Goal: Task Accomplishment & Management: Manage account settings

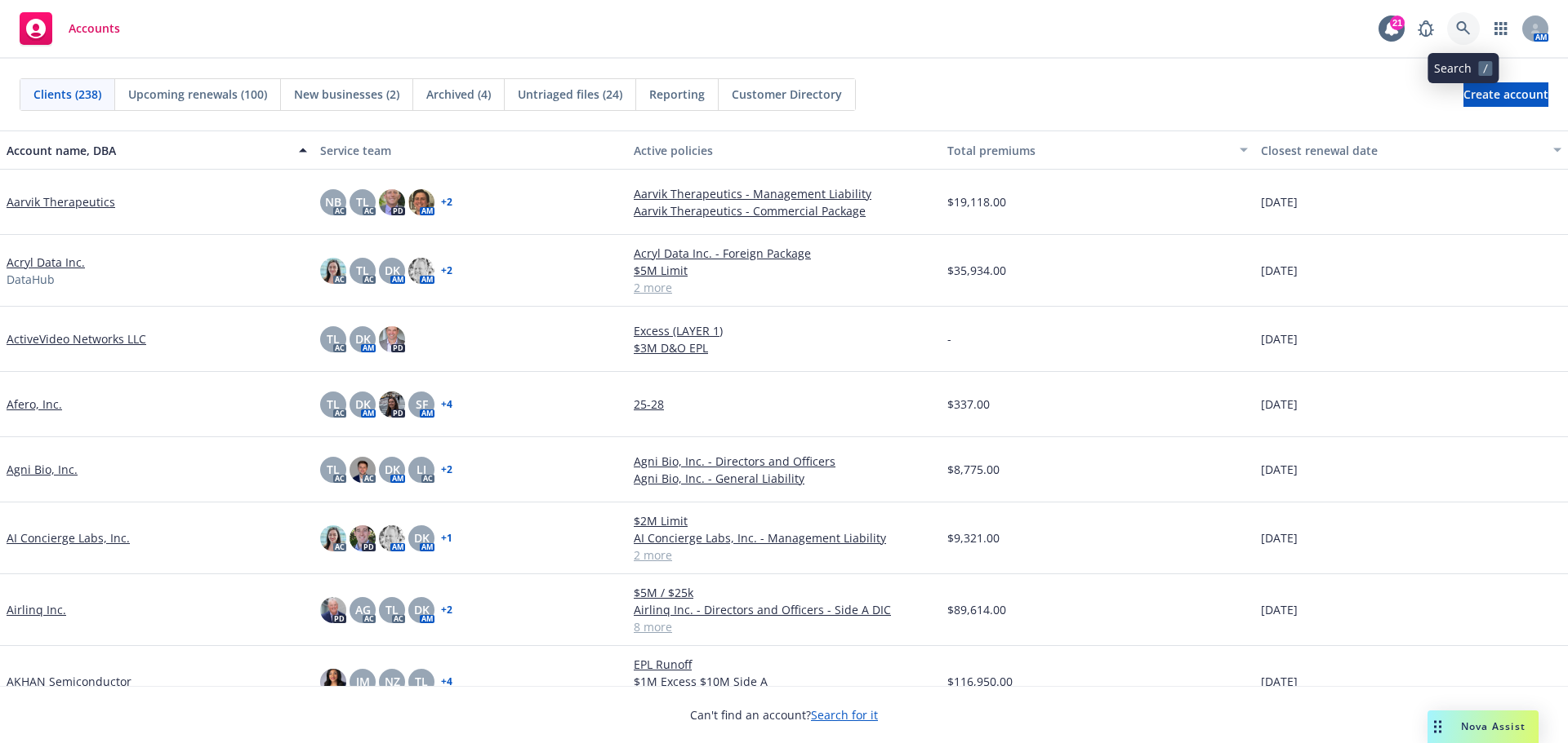
click at [1465, 23] on icon at bounding box center [1463, 28] width 14 height 14
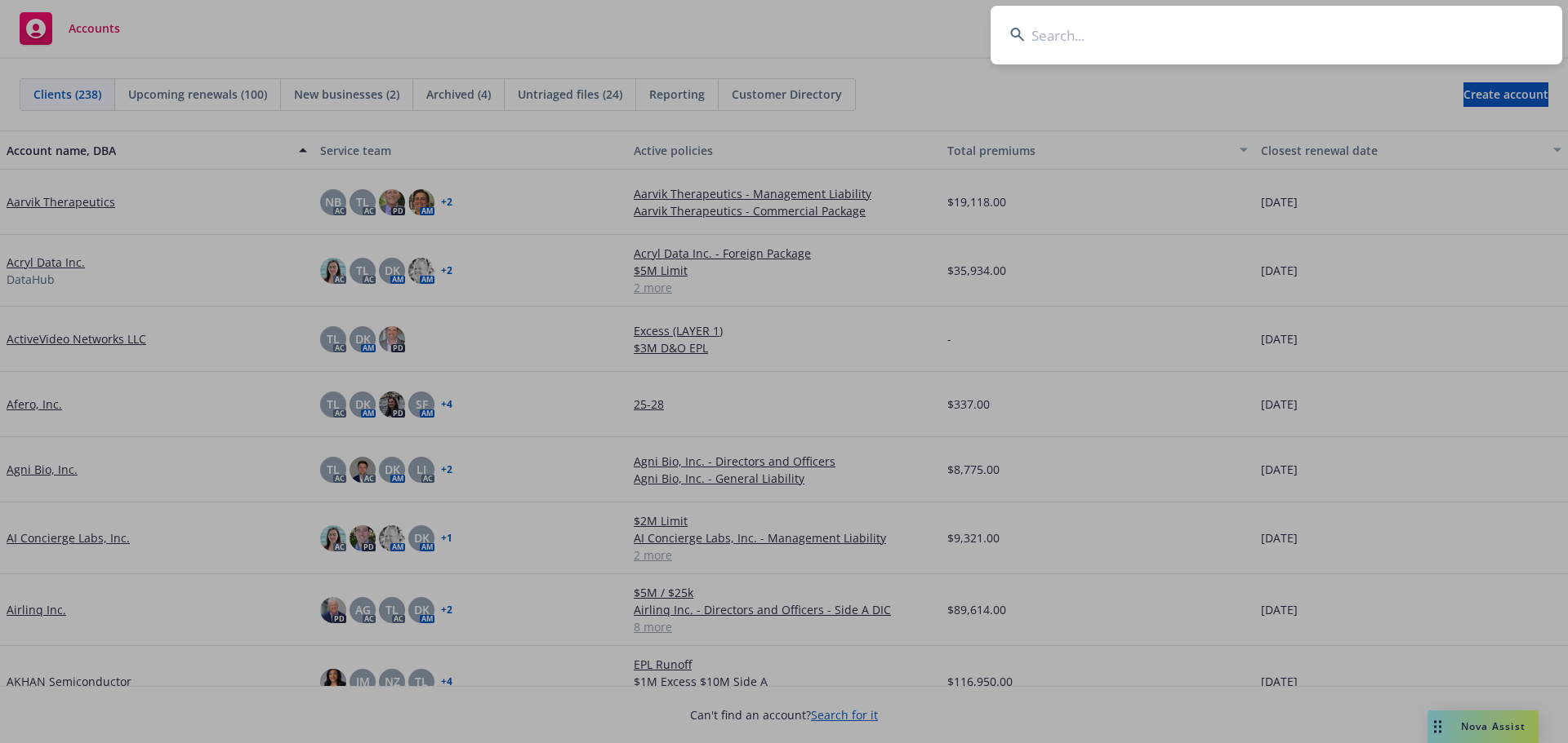
click at [1393, 19] on input at bounding box center [1276, 35] width 572 height 59
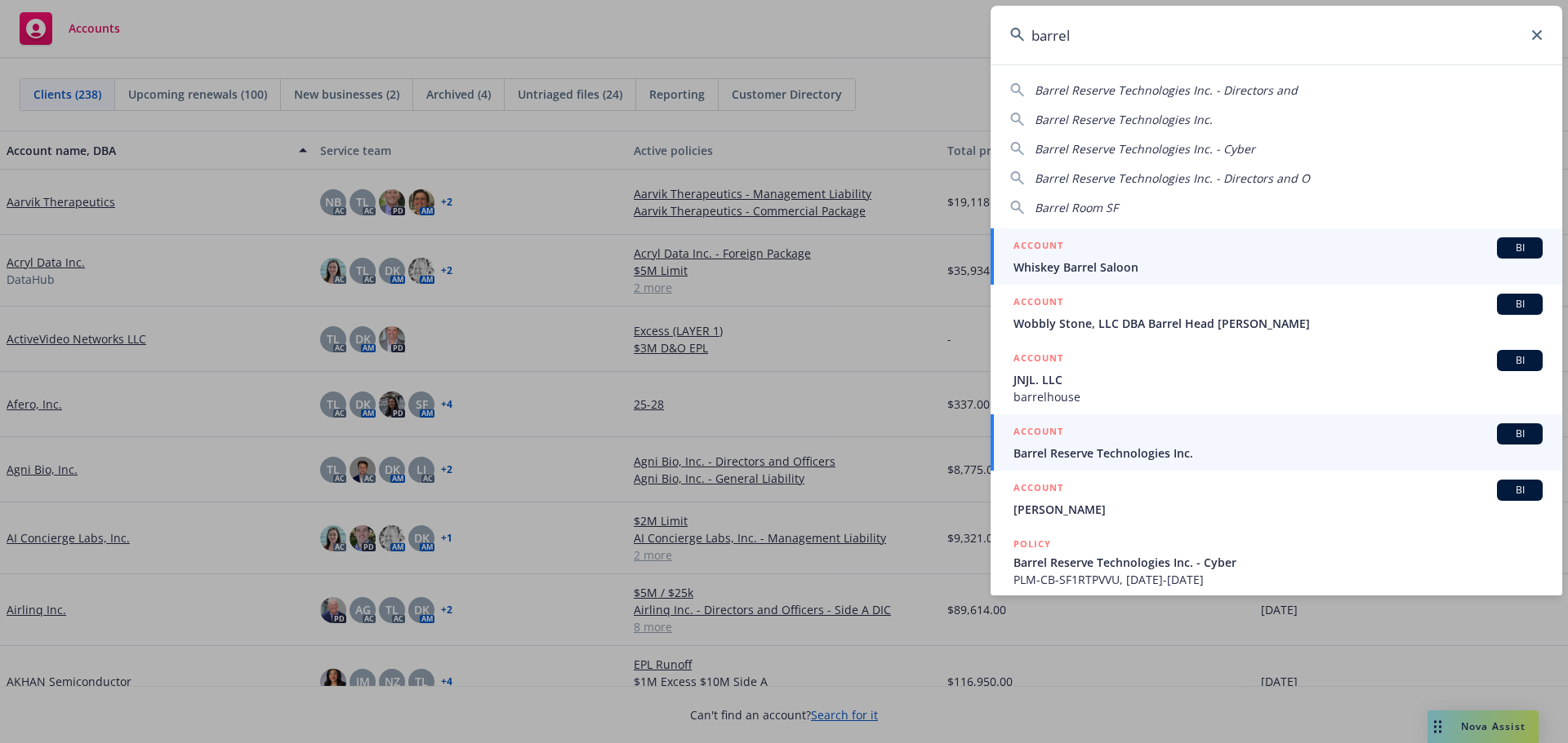
type input "barrel"
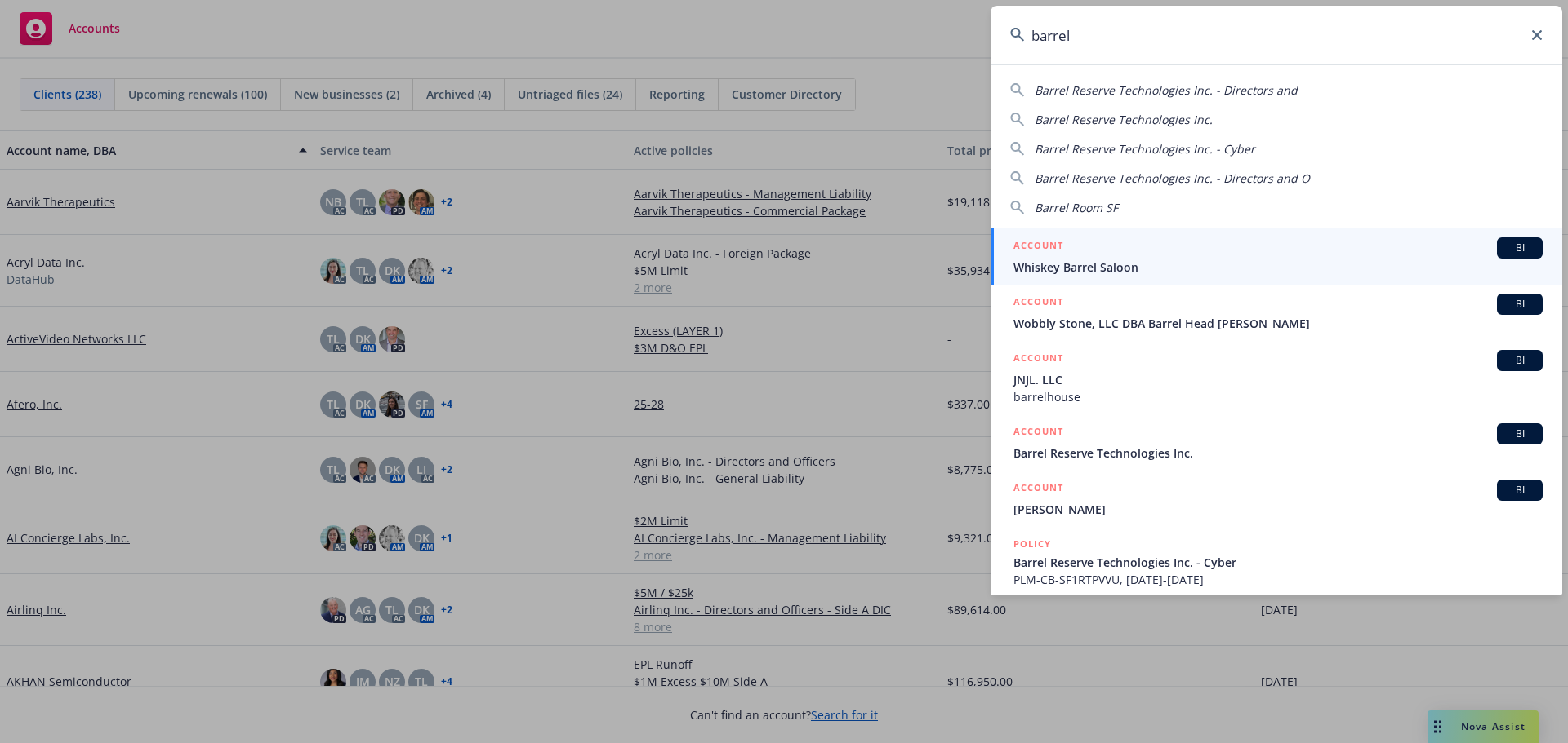
click at [1135, 454] on span "Barrel Reserve Technologies Inc." at bounding box center [1277, 454] width 529 height 17
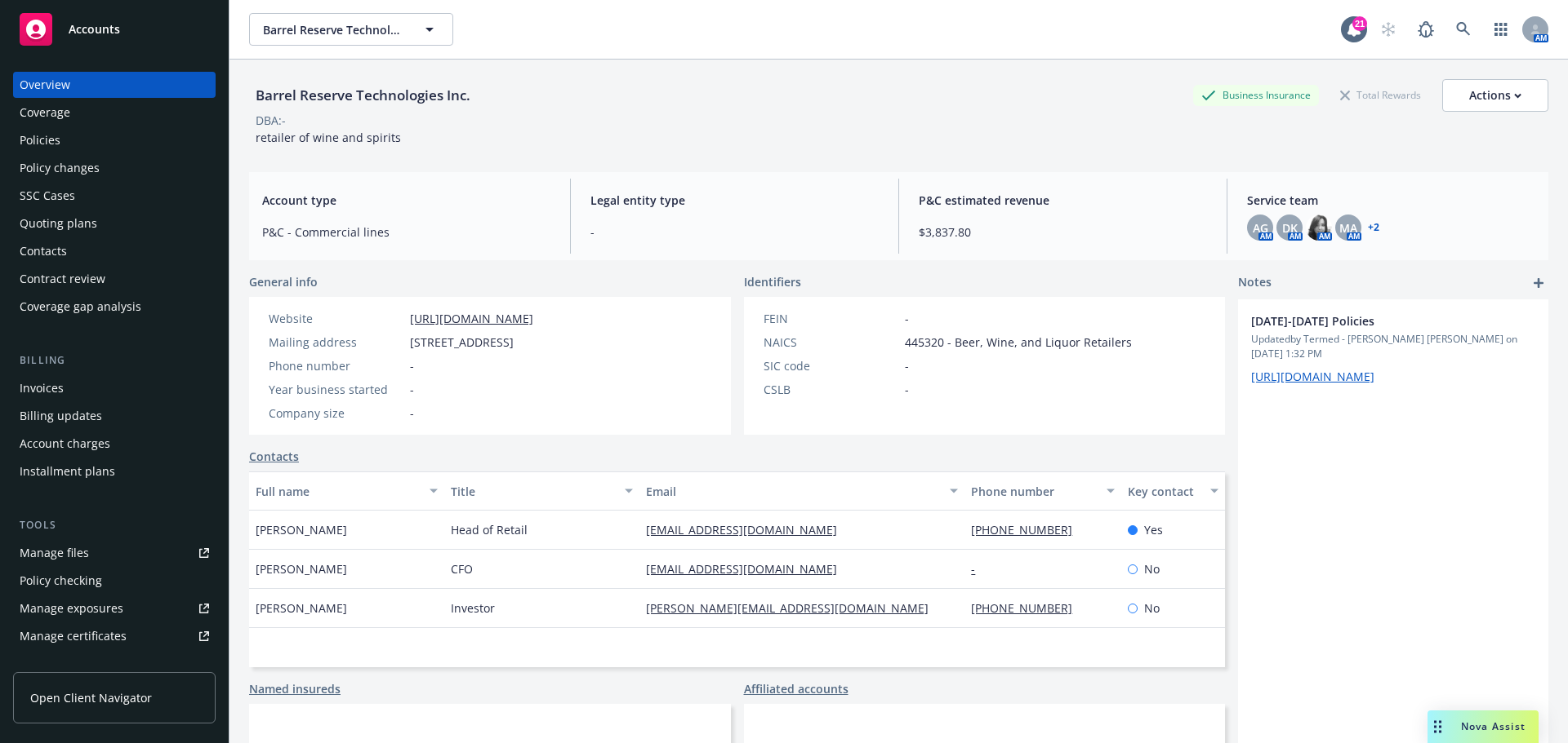
click at [119, 143] on div "Policies" at bounding box center [114, 140] width 189 height 26
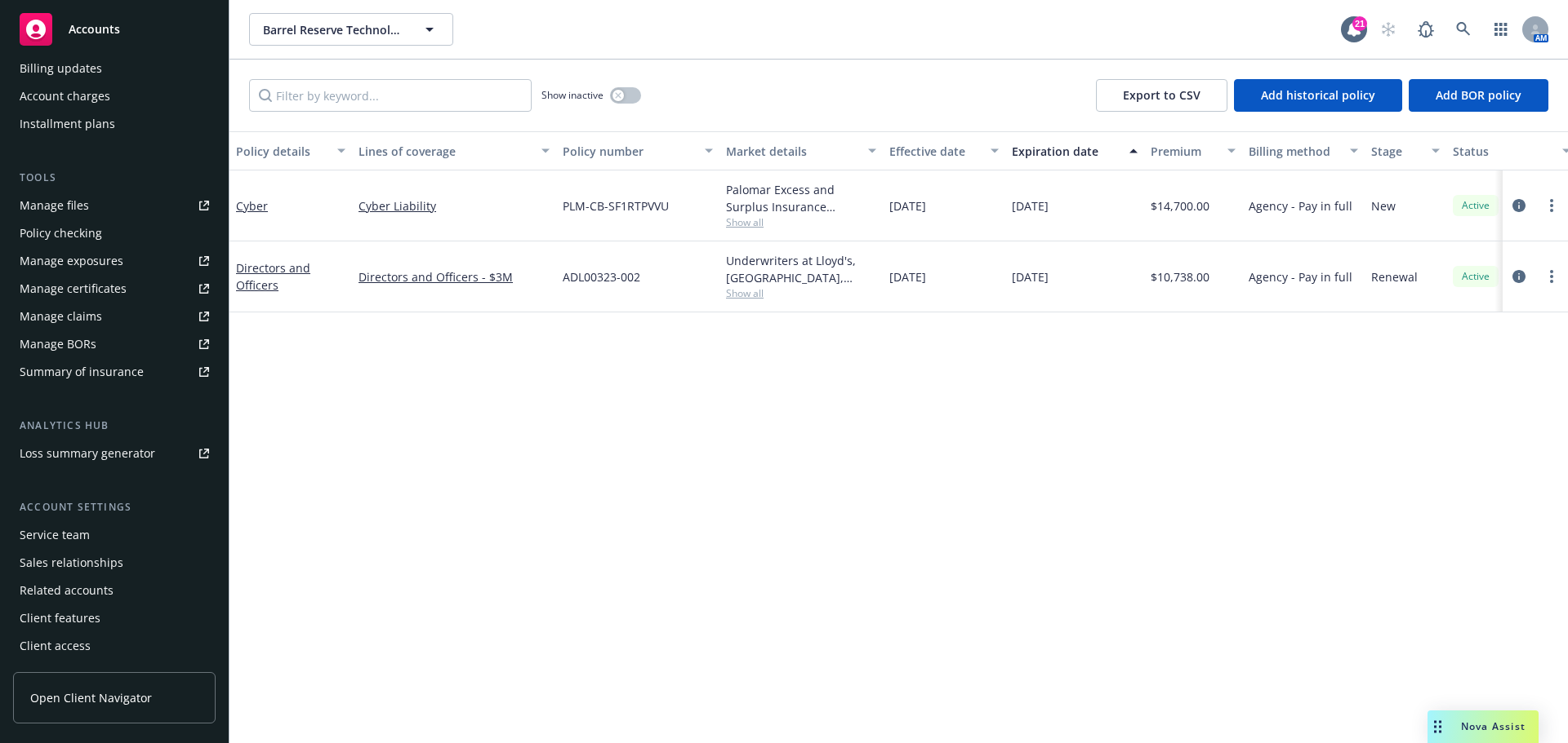
scroll to position [266, 0]
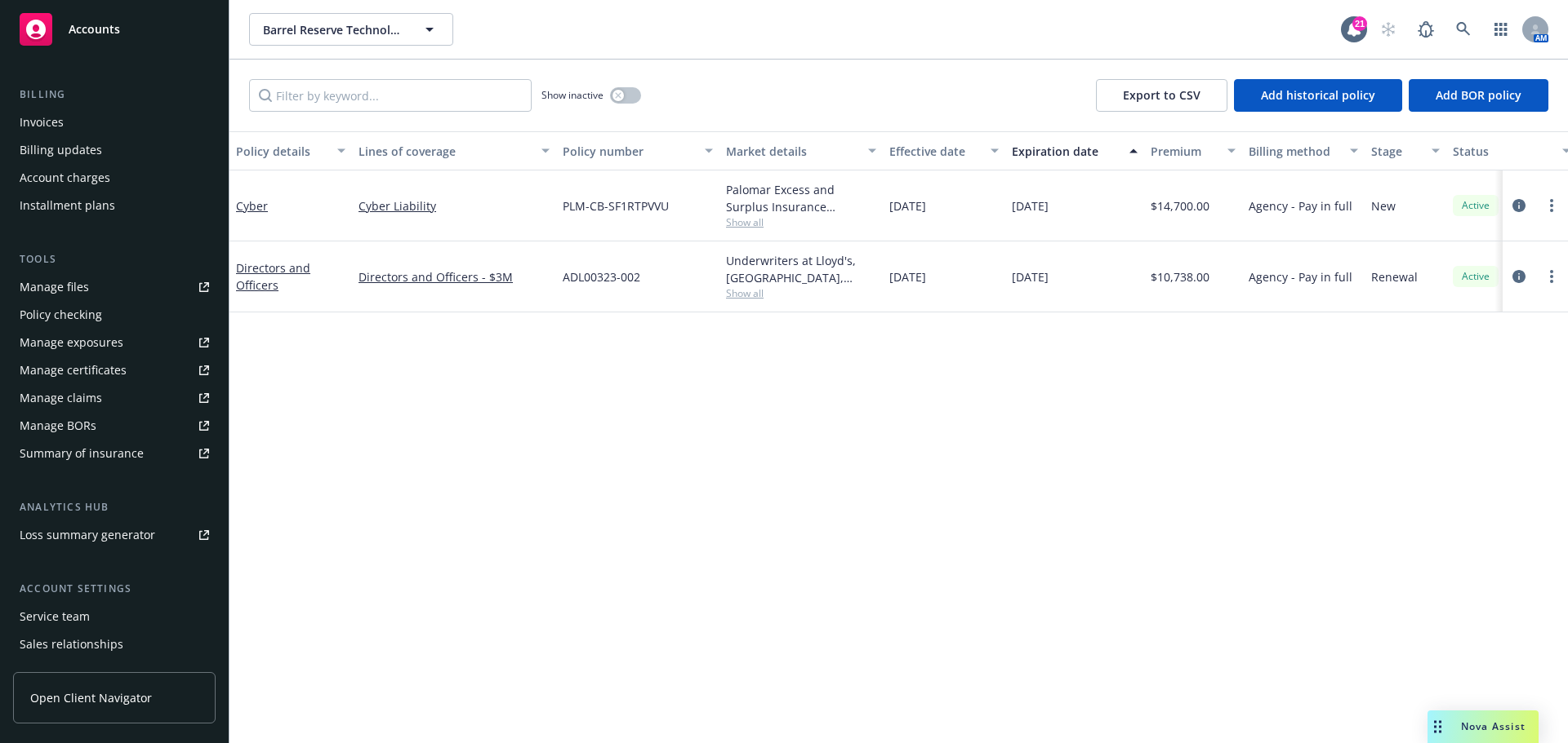
click at [72, 611] on div "Service team" at bounding box center [54, 617] width 70 height 26
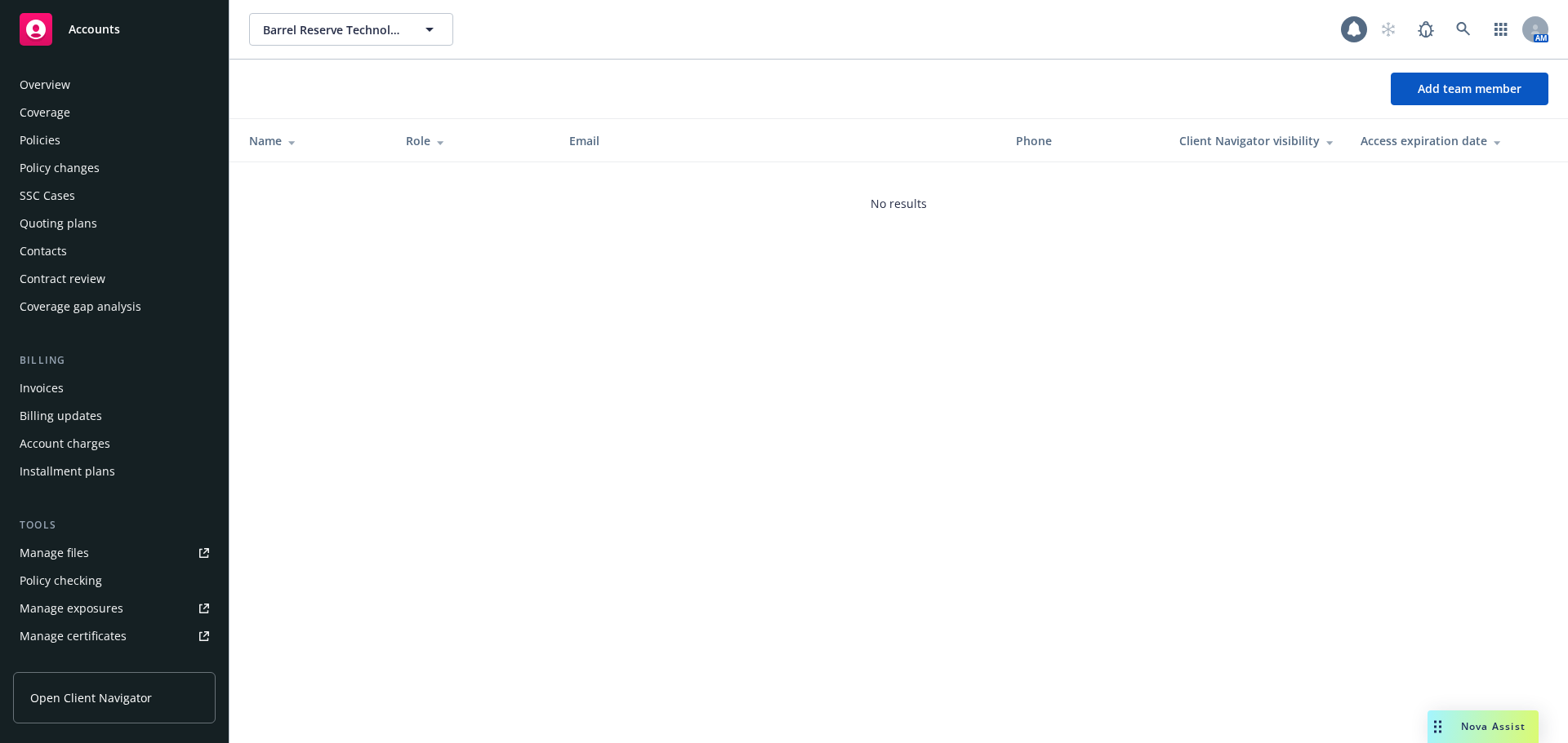
scroll to position [347, 0]
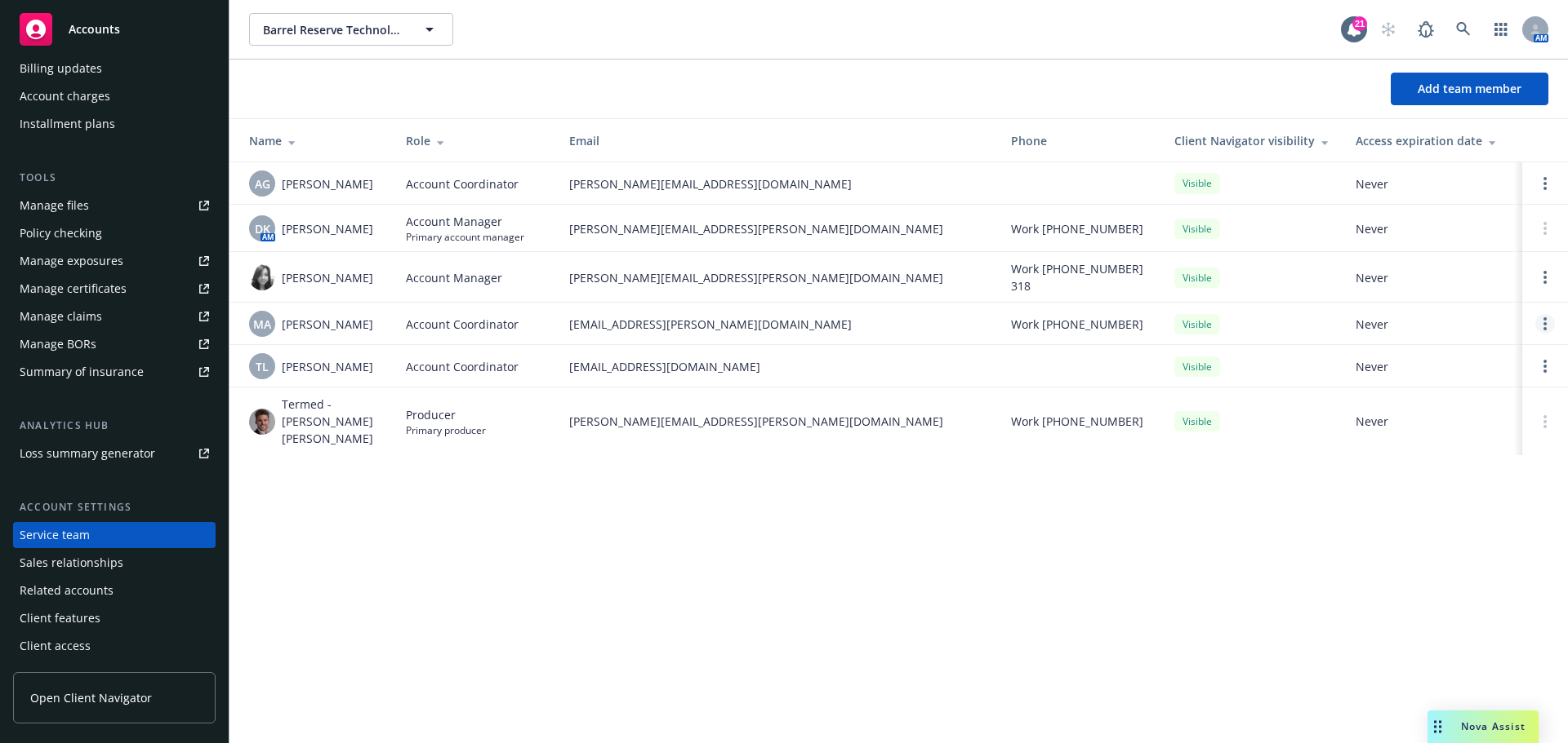
click at [1542, 316] on link "Open options" at bounding box center [1545, 324] width 19 height 19
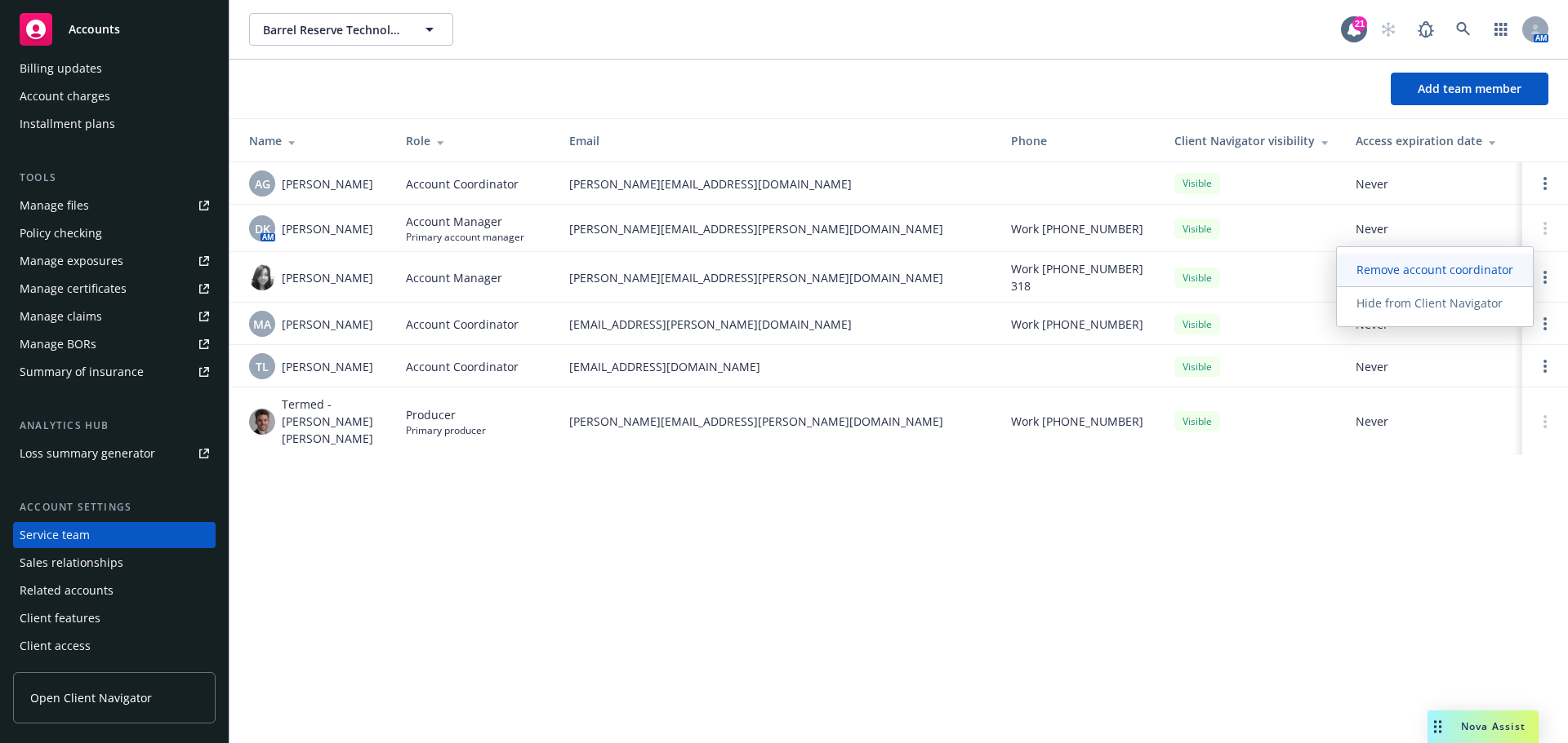
click at [1441, 276] on span "Remove account coordinator" at bounding box center [1434, 269] width 196 height 15
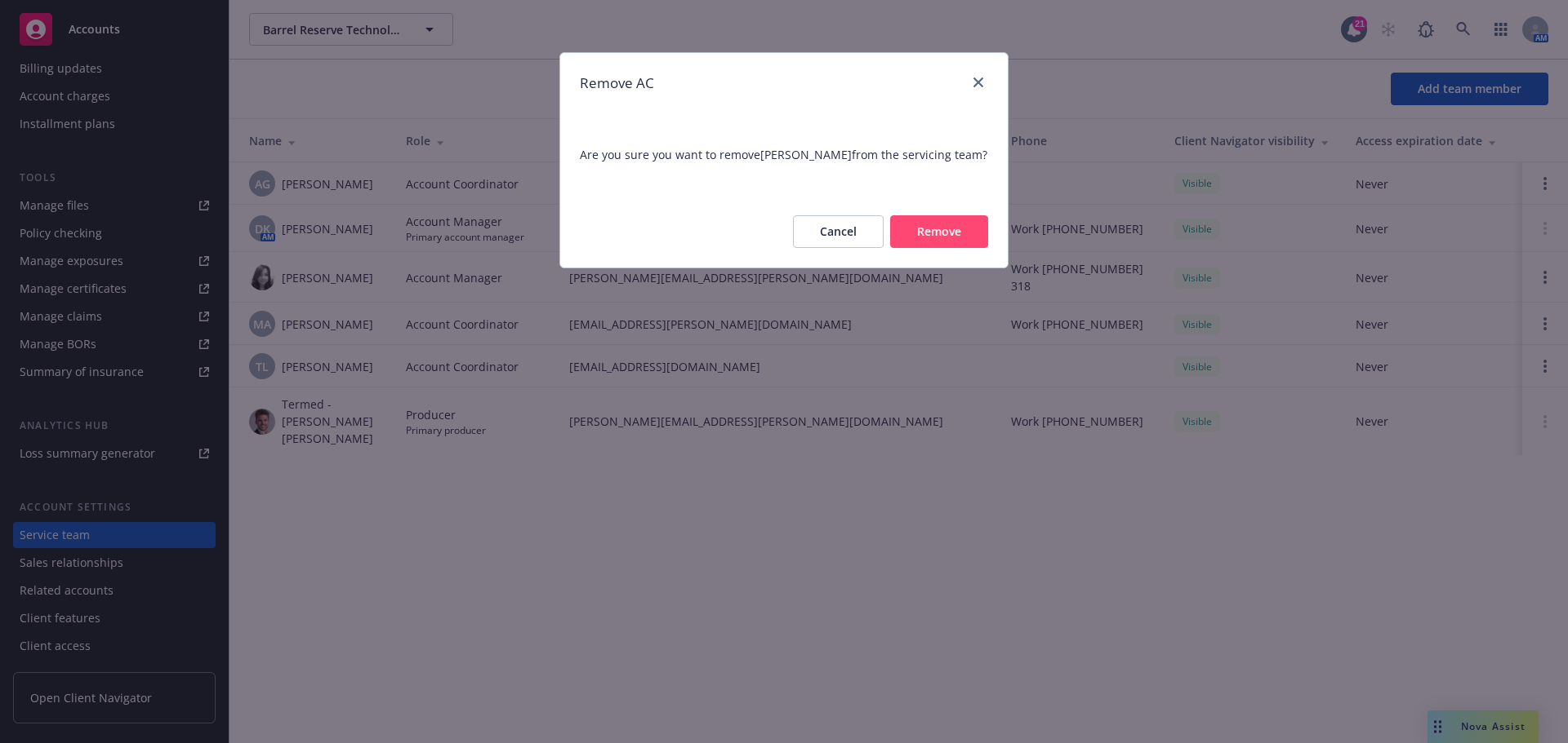
click at [938, 234] on button "Remove" at bounding box center [938, 232] width 98 height 33
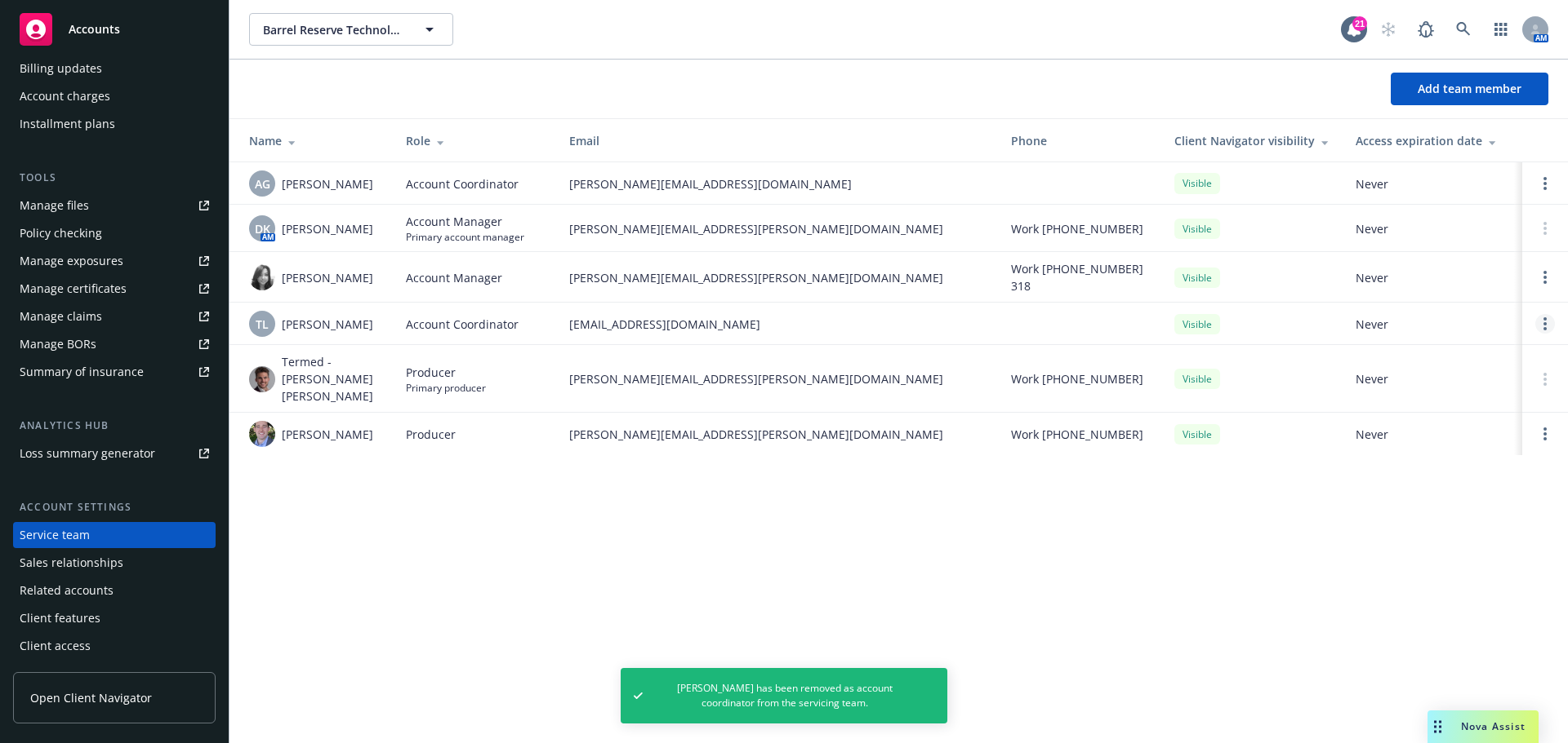
click at [1546, 321] on icon "Open options" at bounding box center [1544, 324] width 3 height 14
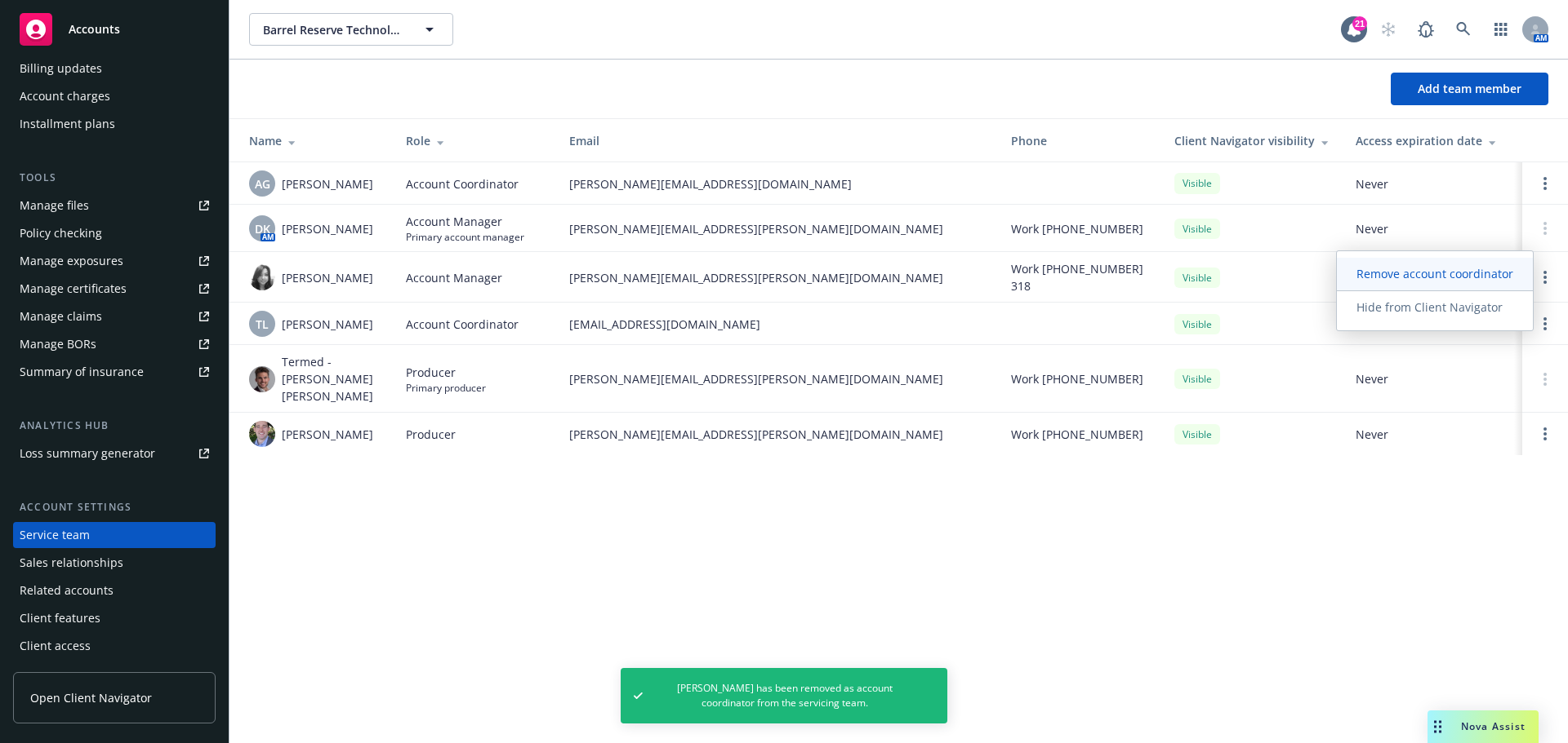
click at [1440, 278] on span "Remove account coordinator" at bounding box center [1434, 274] width 196 height 15
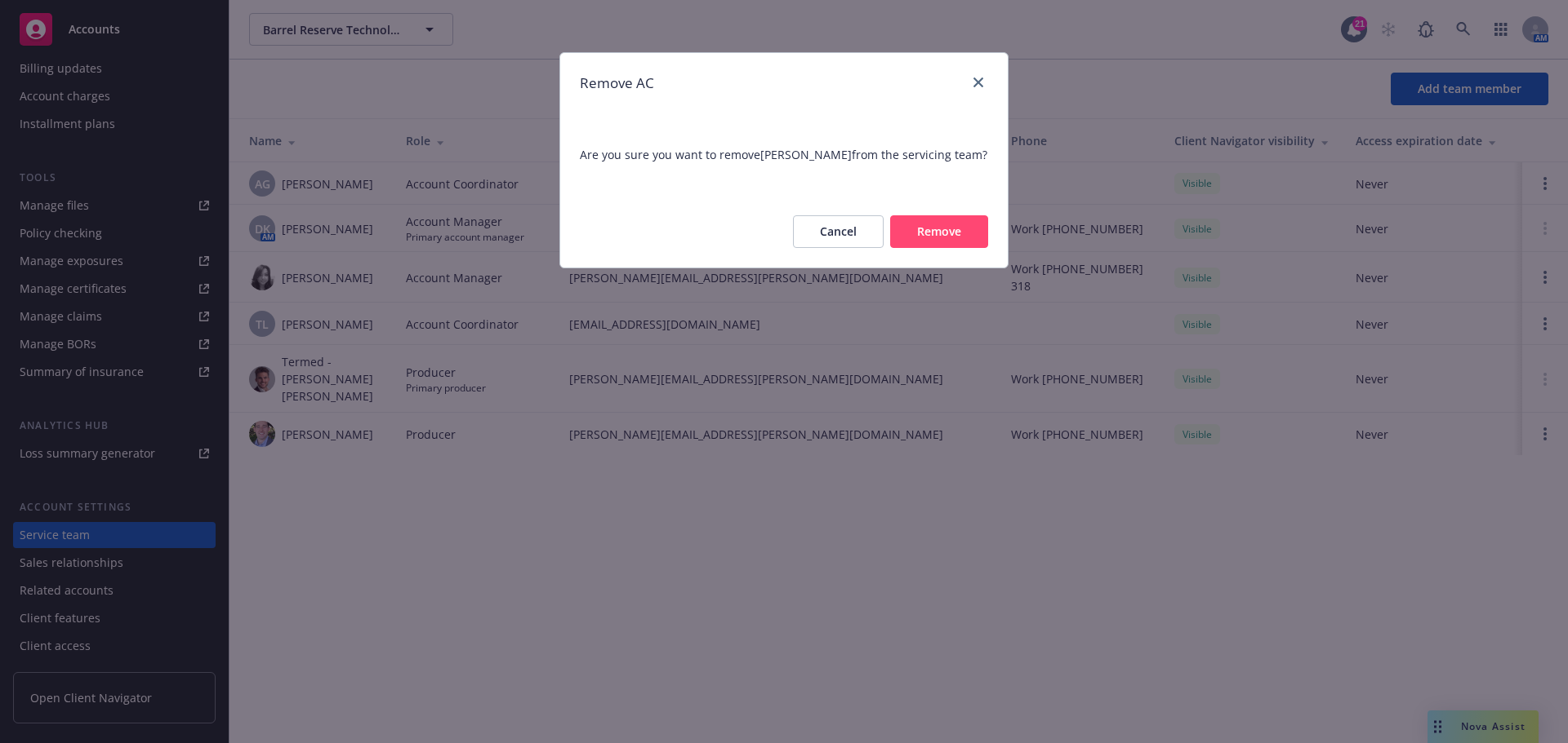
click at [915, 240] on button "Remove" at bounding box center [938, 232] width 98 height 33
